Goal: Information Seeking & Learning: Learn about a topic

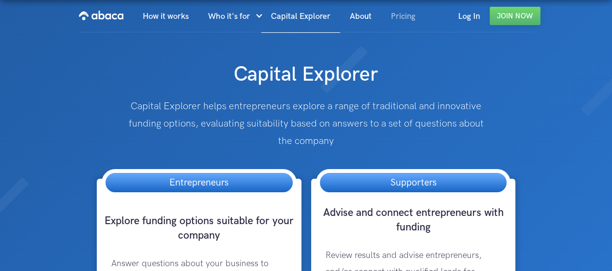
click at [400, 19] on link "Pricing" at bounding box center [403, 16] width 44 height 33
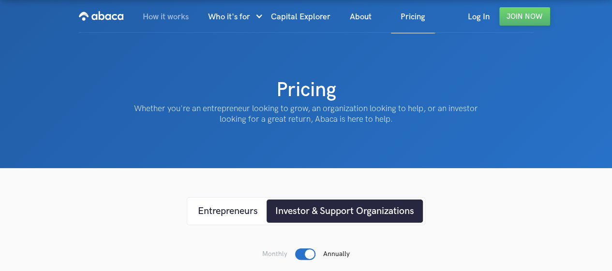
click at [166, 22] on link "How it works" at bounding box center [165, 16] width 65 height 33
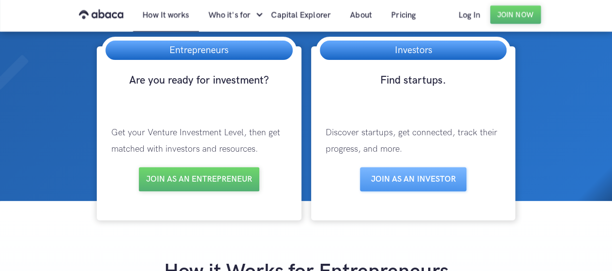
scroll to position [97, 0]
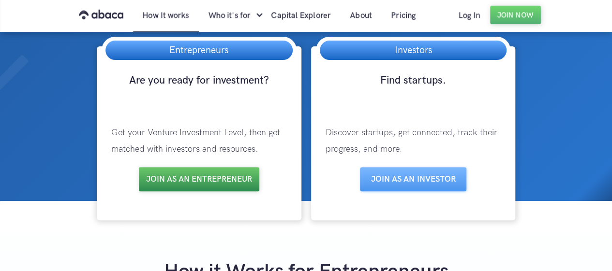
click at [200, 184] on link "Join as an entrepreneur" at bounding box center [199, 179] width 120 height 24
